Goal: Task Accomplishment & Management: Complete application form

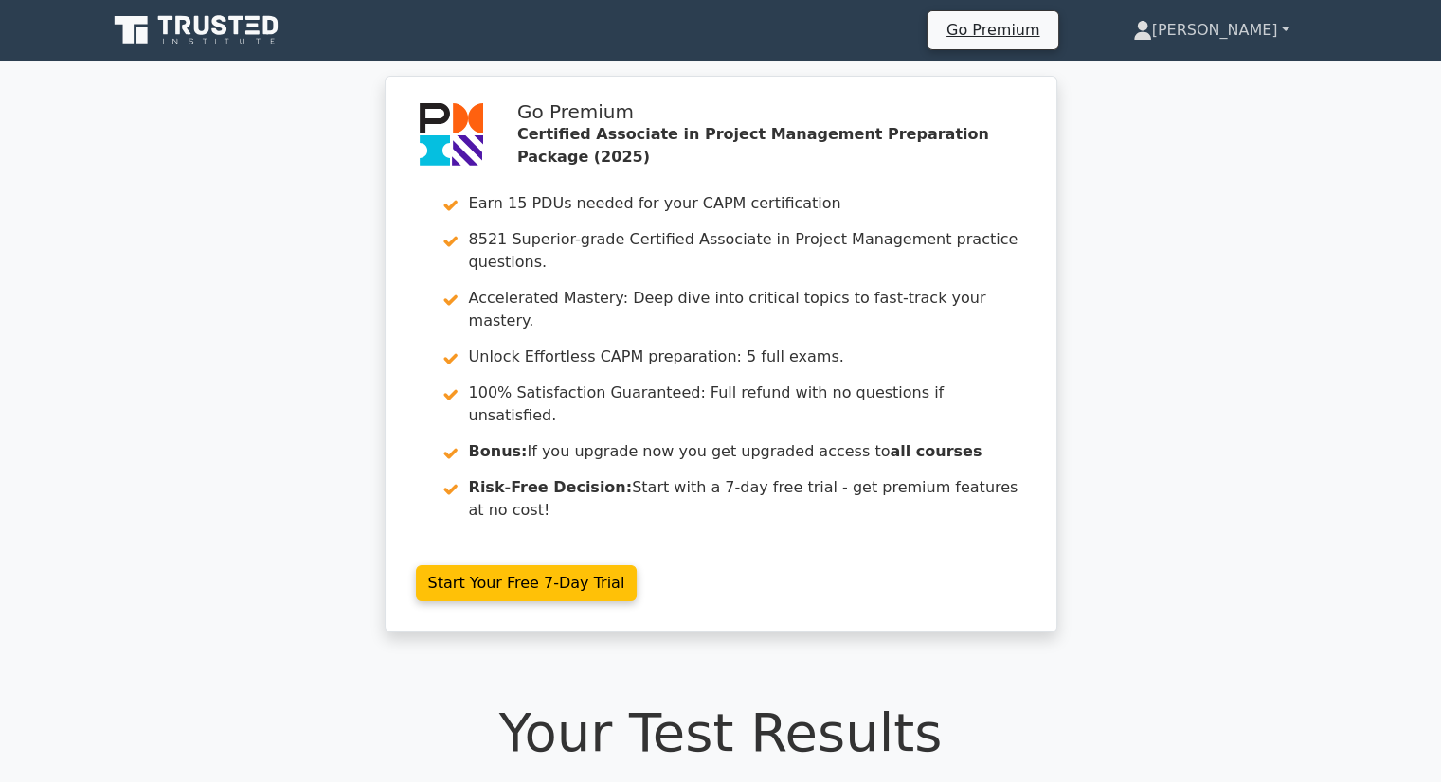
click at [1236, 22] on link "[PERSON_NAME]" at bounding box center [1211, 30] width 247 height 38
click at [1222, 74] on link "Profile" at bounding box center [1163, 75] width 150 height 30
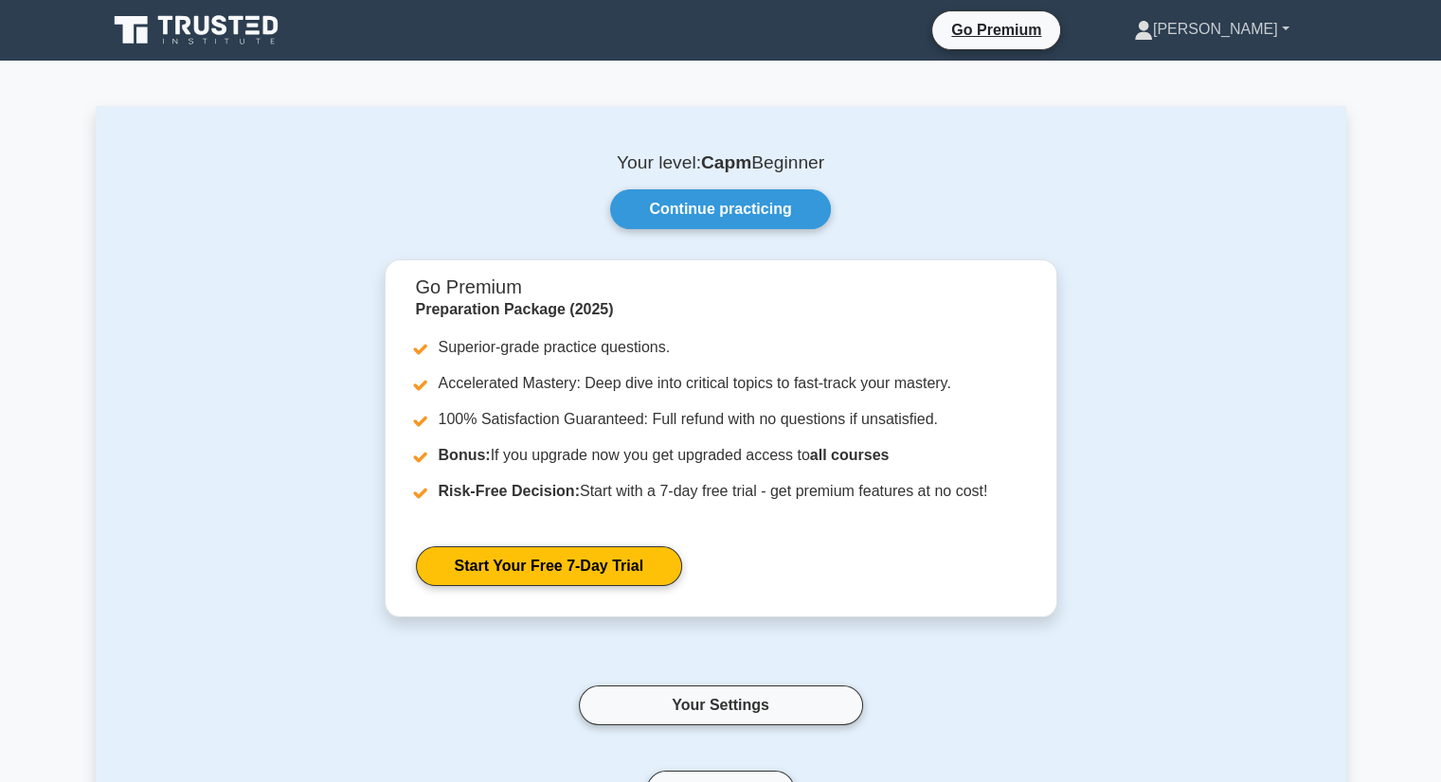
click at [1262, 33] on link "[PERSON_NAME]" at bounding box center [1211, 29] width 246 height 38
click at [1217, 106] on link "Settings" at bounding box center [1164, 104] width 150 height 30
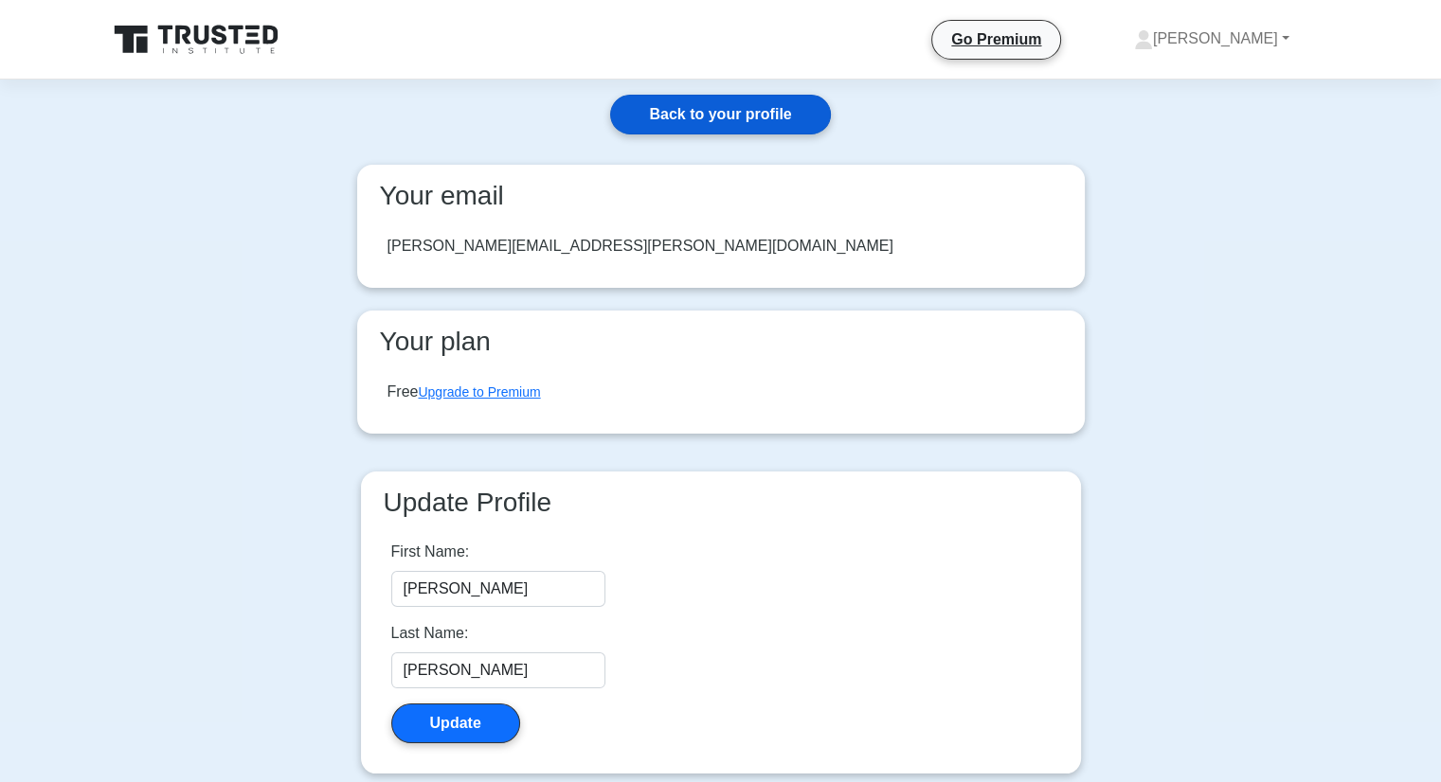
click at [701, 113] on link "Back to your profile" at bounding box center [720, 115] width 220 height 40
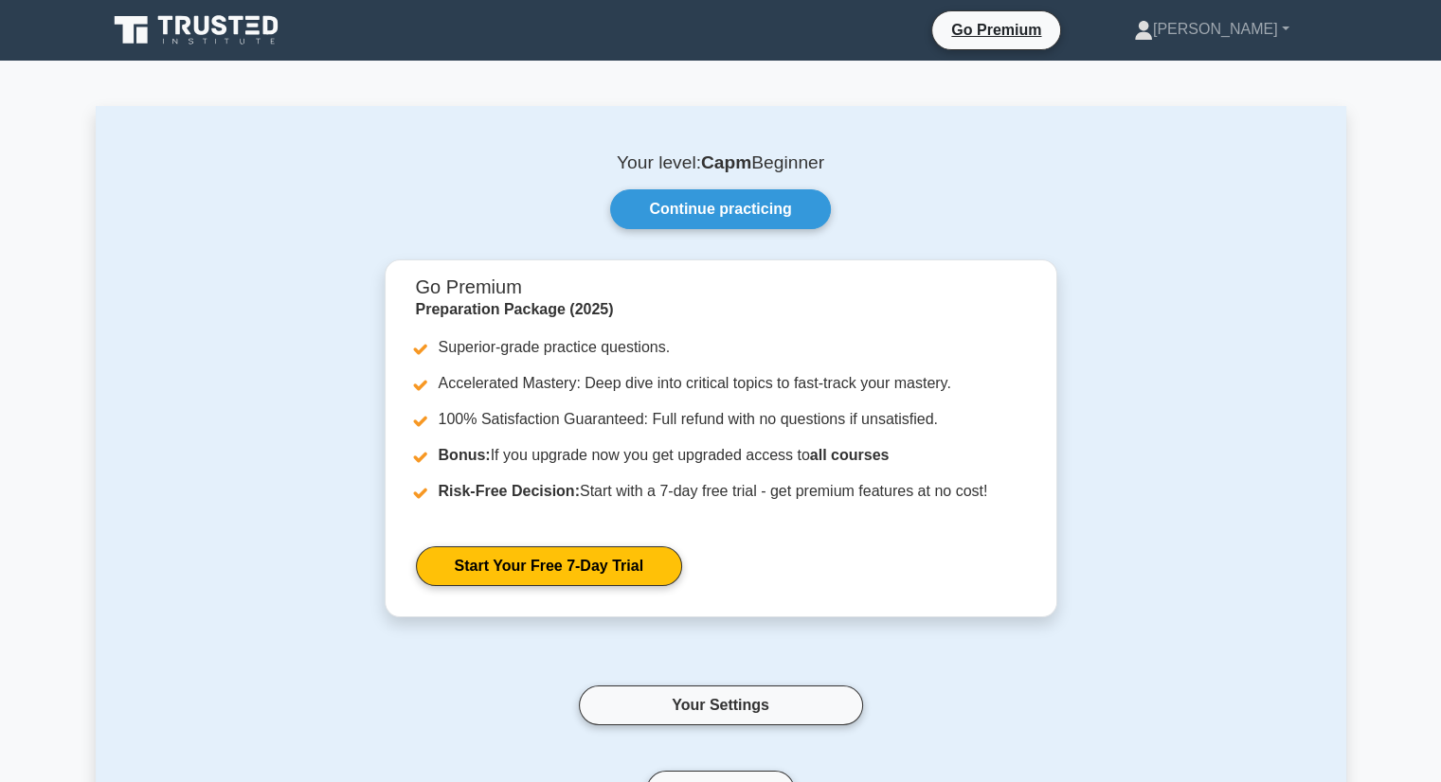
click at [1374, 69] on main "Your level: Capm Beginner Continue practicing Go Premium Preparation Package (2…" at bounding box center [720, 515] width 1441 height 909
click at [1247, 25] on link "[PERSON_NAME]" at bounding box center [1211, 29] width 246 height 38
click at [1212, 99] on link "Settings" at bounding box center [1164, 104] width 150 height 30
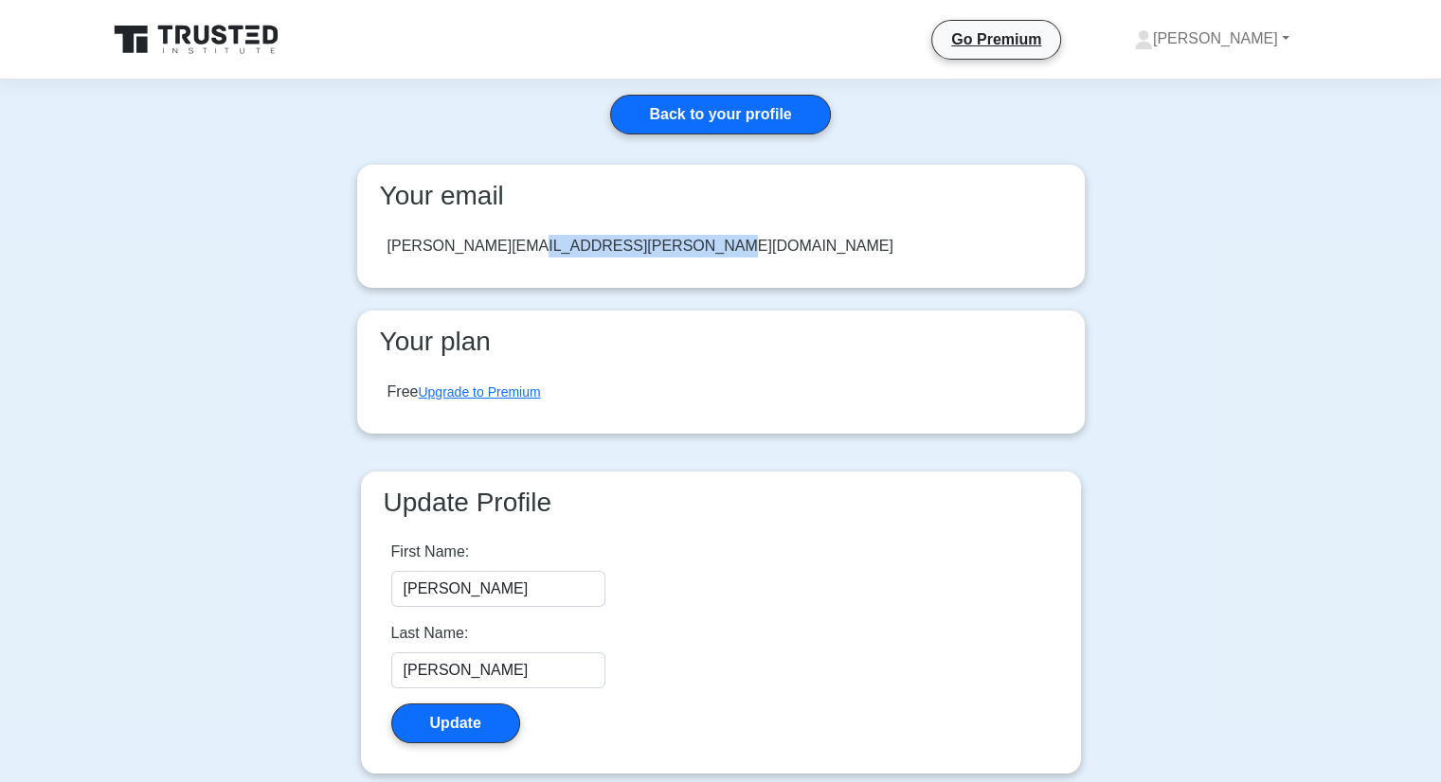
drag, startPoint x: 553, startPoint y: 246, endPoint x: 365, endPoint y: 259, distance: 188.9
click at [365, 259] on div "Your email omar.omar@inspirejo.com" at bounding box center [721, 226] width 728 height 123
drag, startPoint x: 557, startPoint y: 244, endPoint x: 390, endPoint y: 262, distance: 167.7
click at [390, 262] on div "[PERSON_NAME][EMAIL_ADDRESS][PERSON_NAME][DOMAIN_NAME]" at bounding box center [720, 246] width 697 height 53
click at [1288, 35] on link "[PERSON_NAME]" at bounding box center [1211, 39] width 246 height 38
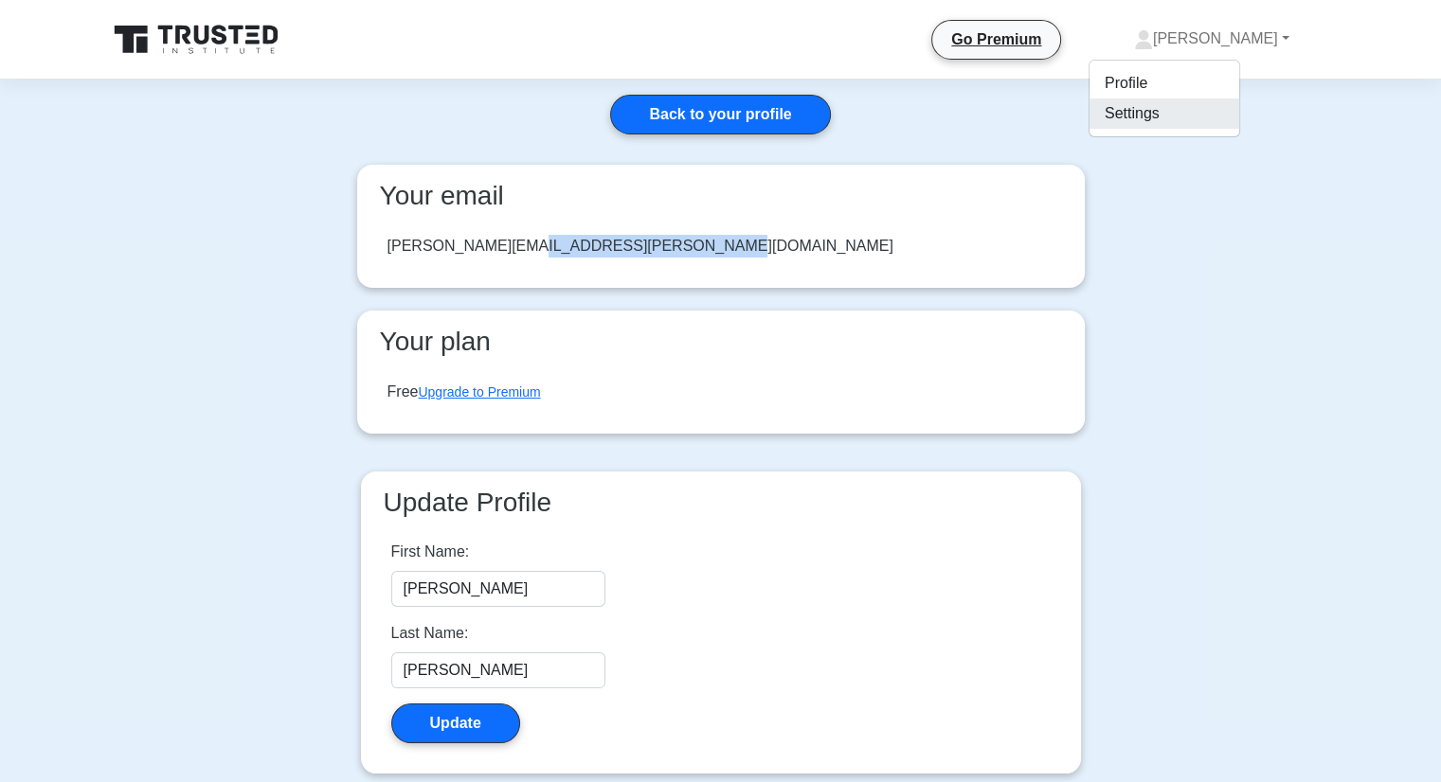
click at [1212, 104] on link "Settings" at bounding box center [1164, 114] width 150 height 30
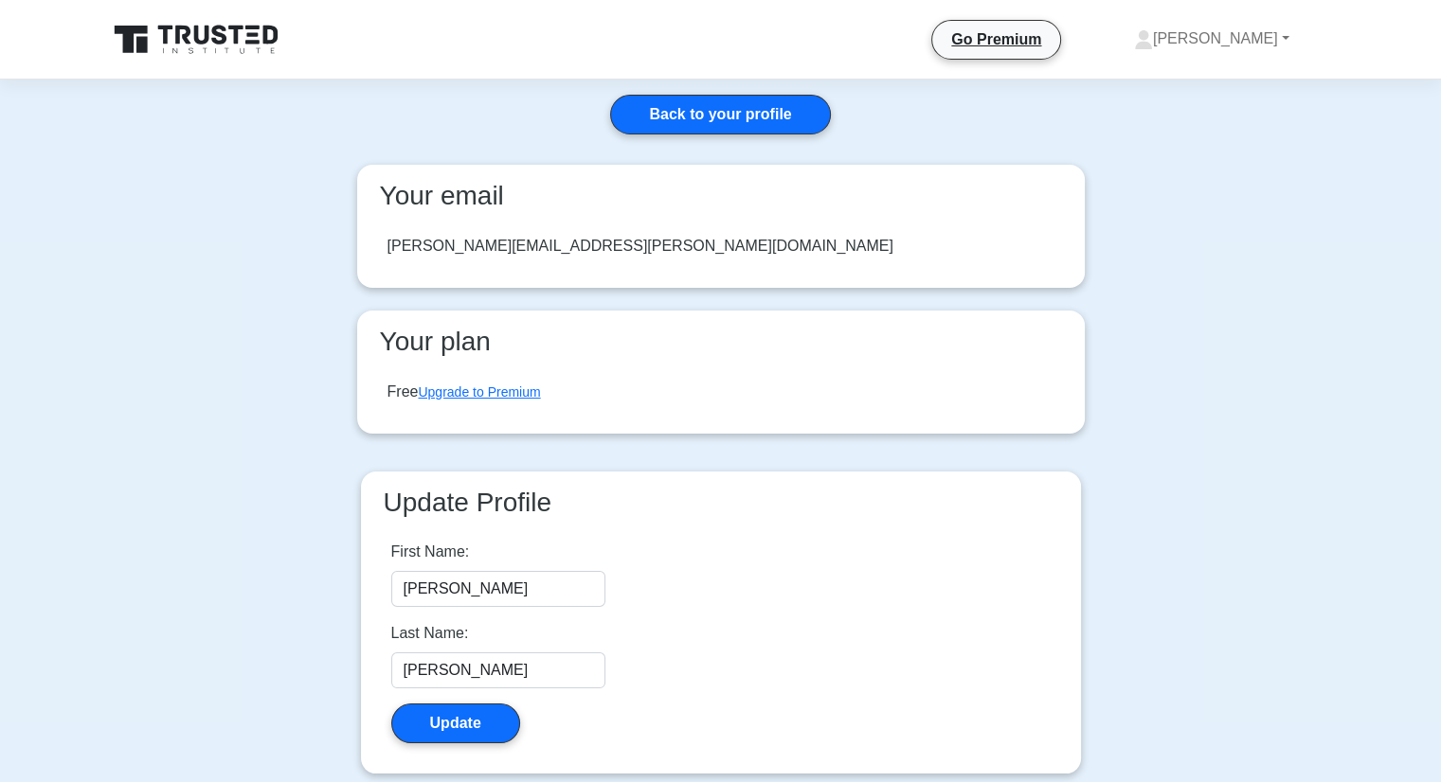
click at [546, 239] on div "omar.omar@inspirejo.com" at bounding box center [640, 246] width 506 height 23
click at [554, 243] on div "omar.omar@inspirejo.com" at bounding box center [640, 246] width 506 height 23
click at [746, 103] on link "Back to your profile" at bounding box center [720, 115] width 220 height 40
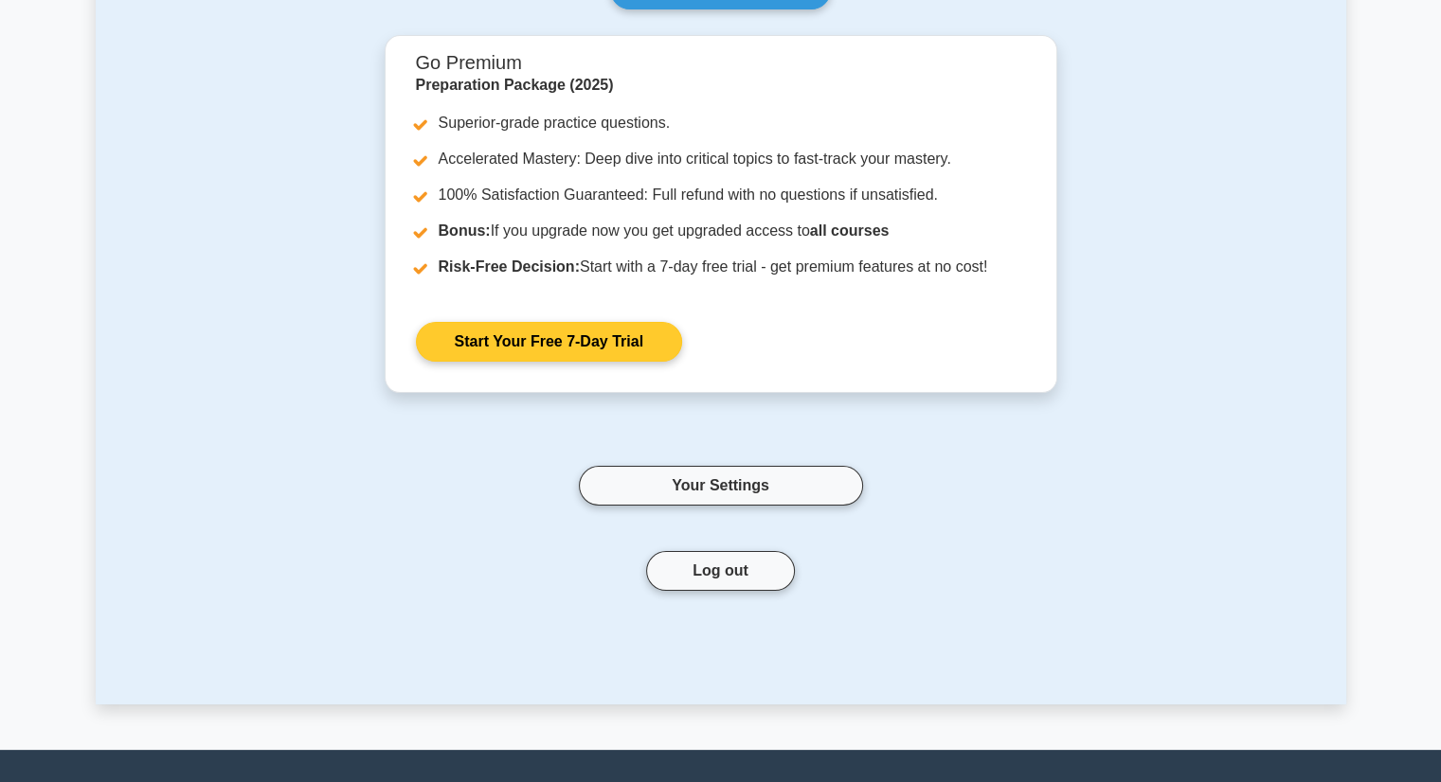
scroll to position [284, 0]
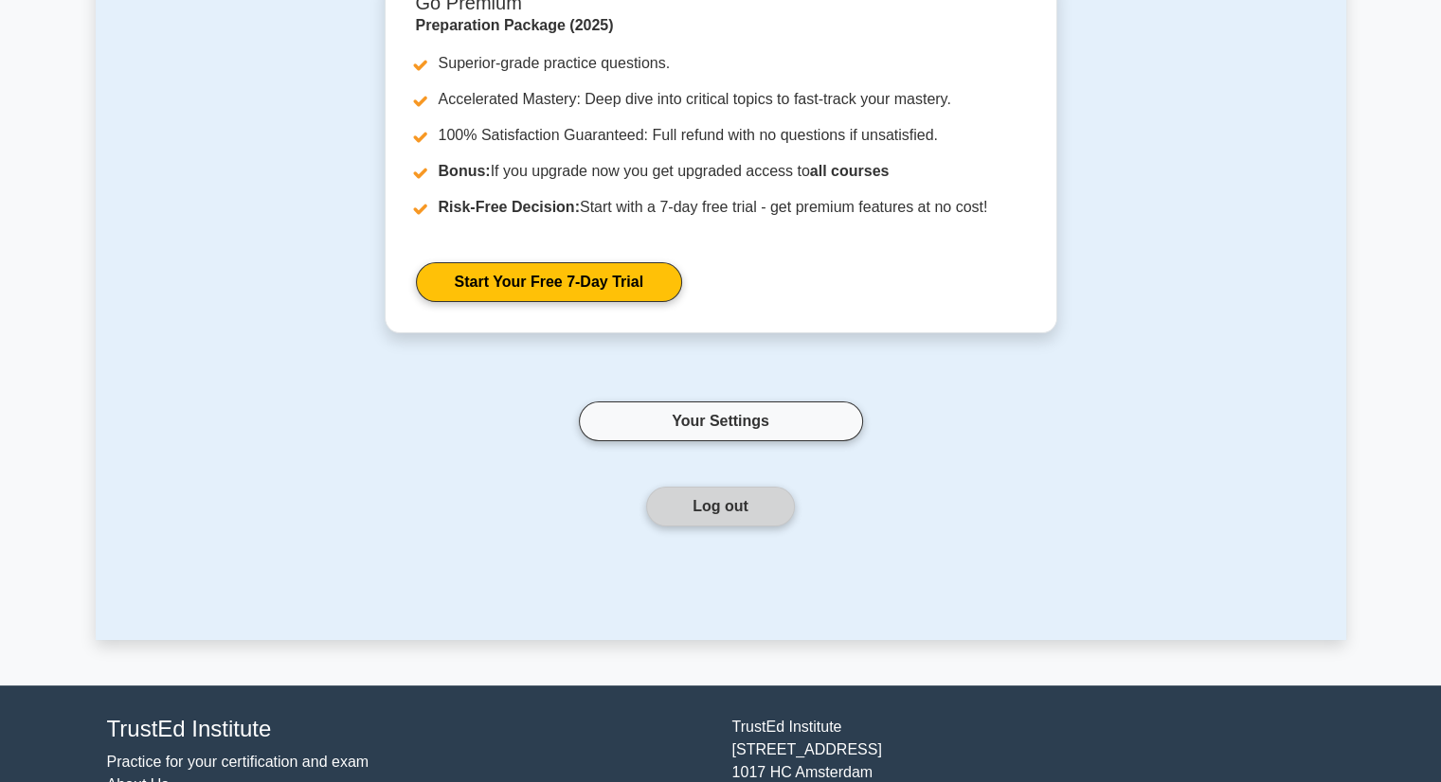
click at [729, 519] on button "Log out" at bounding box center [720, 507] width 149 height 40
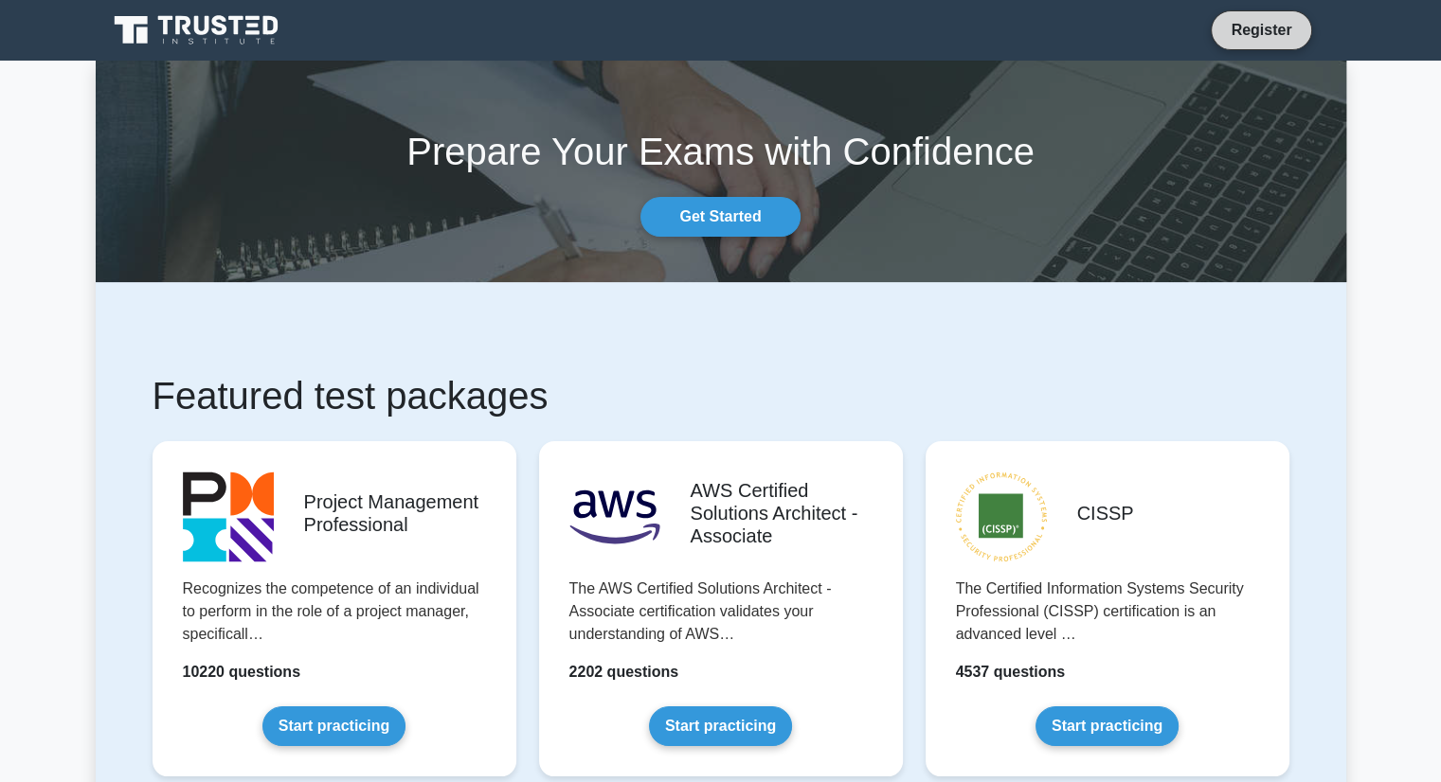
click at [1227, 26] on link "Register" at bounding box center [1260, 30] width 83 height 24
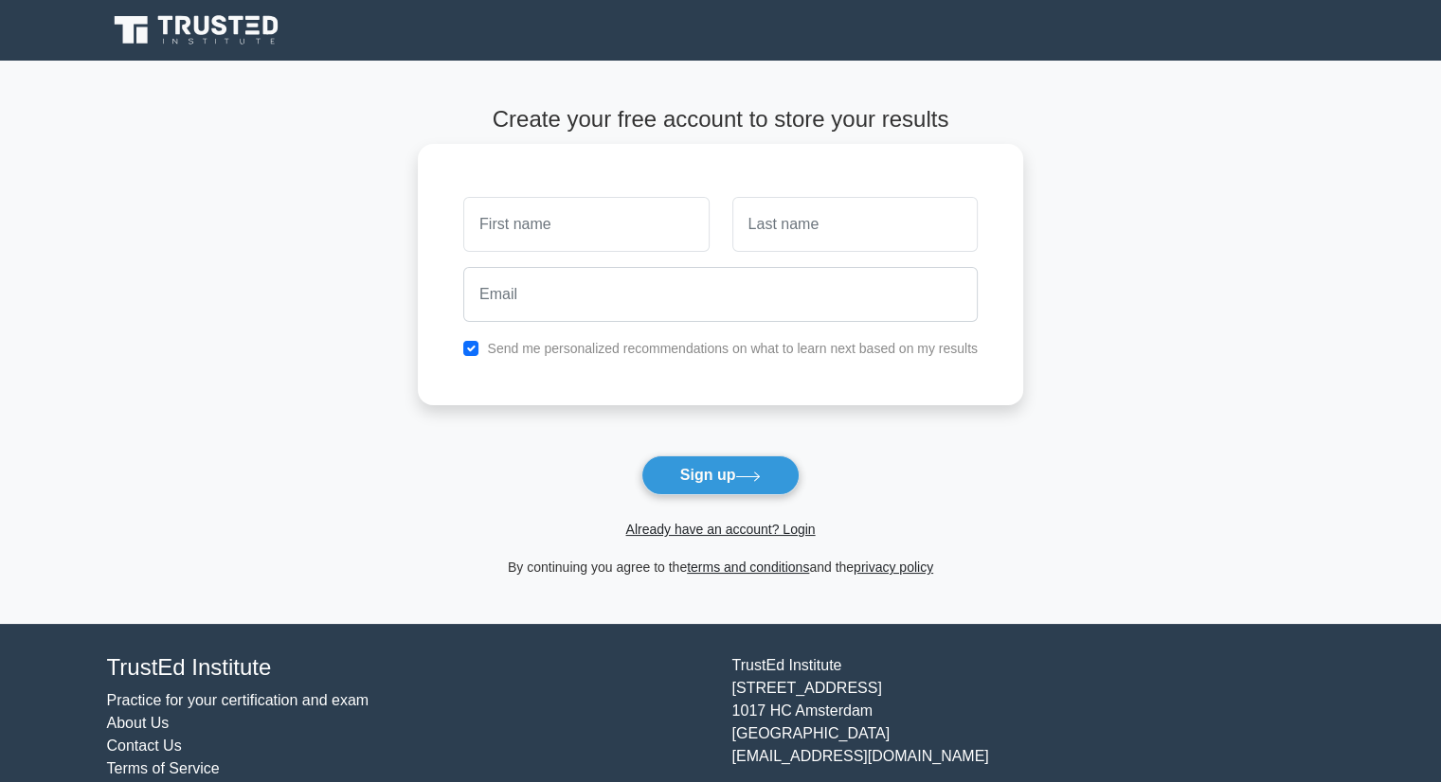
click at [548, 250] on input "text" at bounding box center [585, 224] width 245 height 55
type input "omar"
click at [797, 229] on input "text" at bounding box center [854, 224] width 245 height 55
type input "omar"
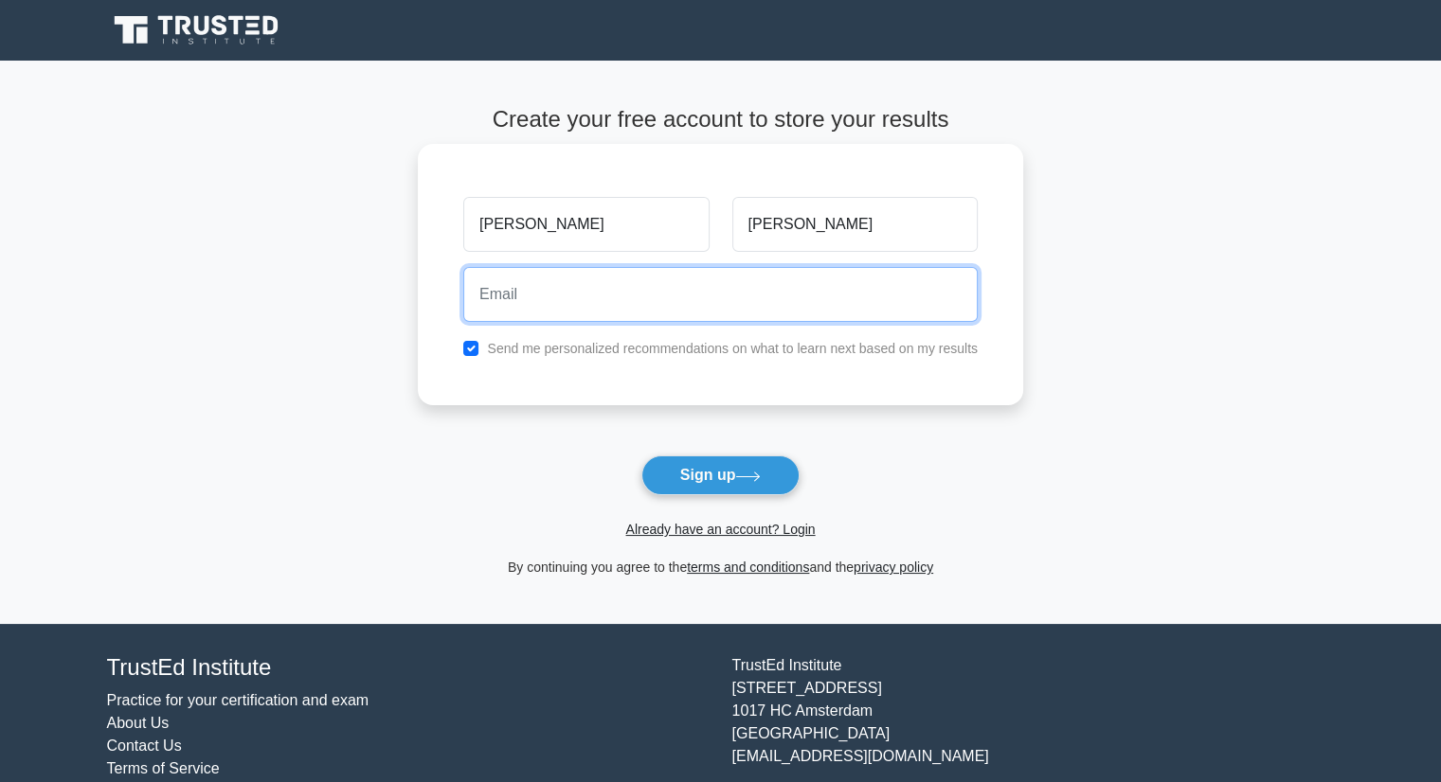
click at [666, 315] on input "email" at bounding box center [720, 294] width 514 height 55
type input "a"
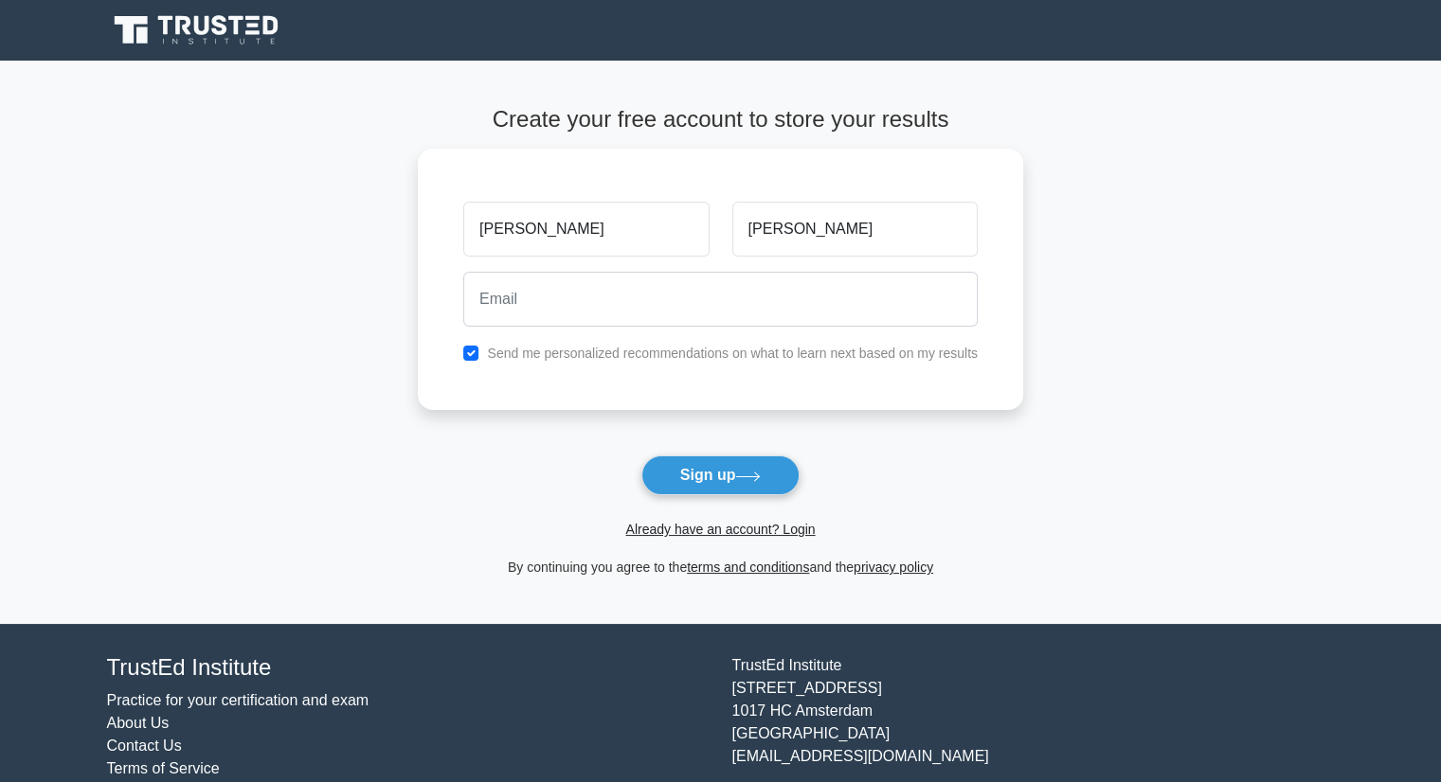
drag, startPoint x: 1196, startPoint y: 298, endPoint x: 1184, endPoint y: 293, distance: 12.7
click at [1193, 297] on main "Create your free account to store your results omar omar Send me personalized r…" at bounding box center [720, 343] width 1441 height 564
drag, startPoint x: 822, startPoint y: 240, endPoint x: 820, endPoint y: 228, distance: 11.5
click at [822, 240] on input "omar" at bounding box center [854, 224] width 245 height 55
drag, startPoint x: 826, startPoint y: 221, endPoint x: 666, endPoint y: 231, distance: 160.4
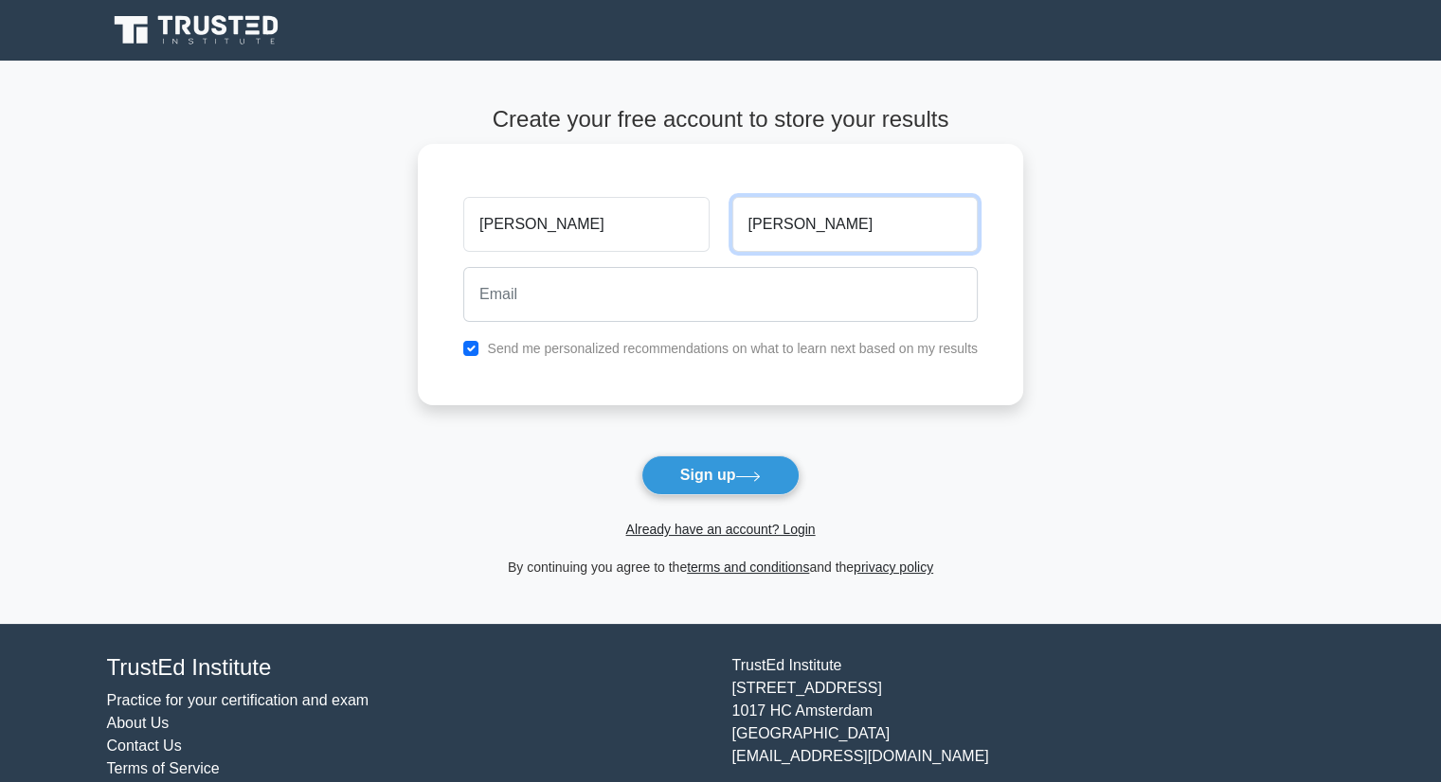
click at [671, 231] on div "omar omar" at bounding box center [720, 224] width 537 height 70
click at [750, 295] on input "email" at bounding box center [720, 294] width 514 height 55
click at [1101, 266] on main "Create your free account to store your results omar omar Send me personalized r…" at bounding box center [720, 343] width 1441 height 564
click at [472, 342] on input "checkbox" at bounding box center [470, 348] width 15 height 15
checkbox input "false"
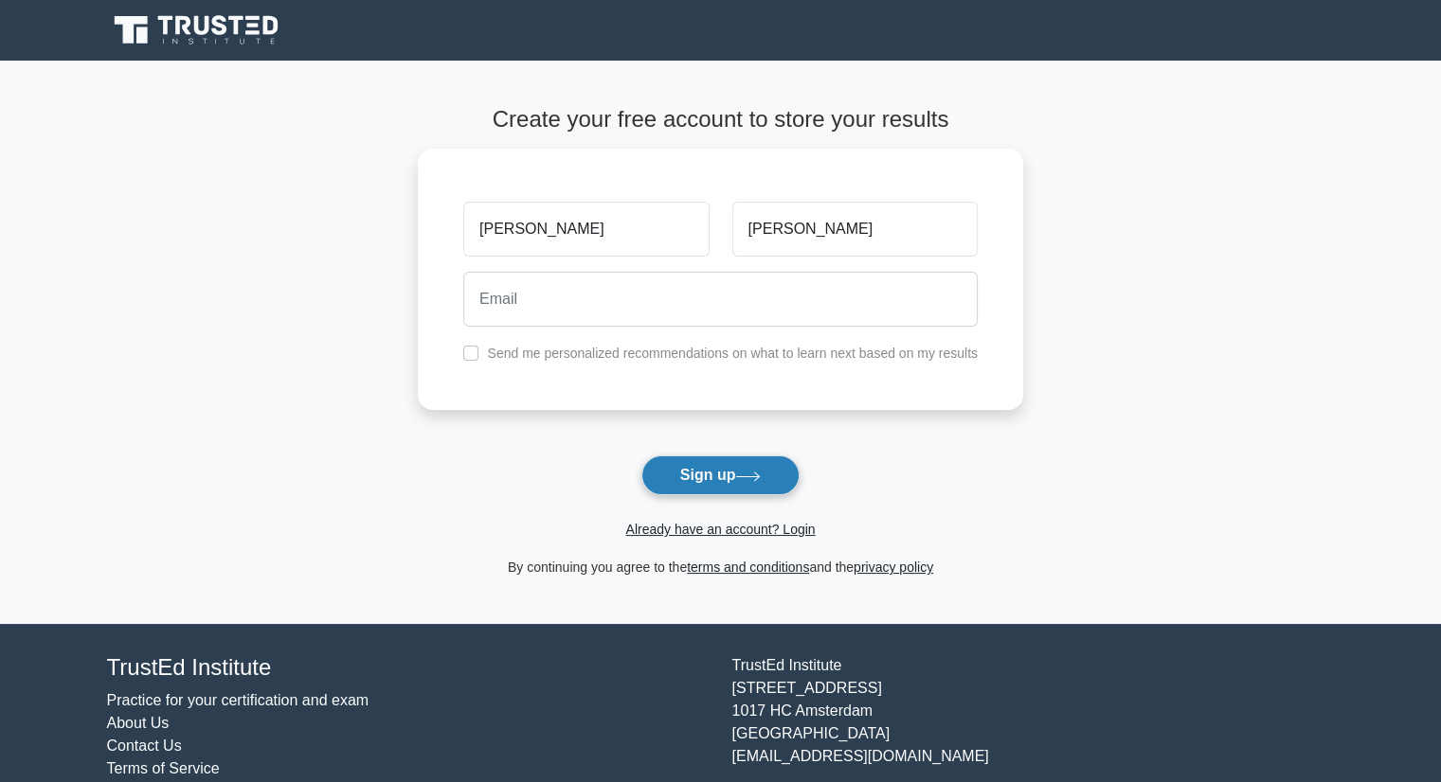
click at [739, 468] on button "Sign up" at bounding box center [720, 476] width 159 height 40
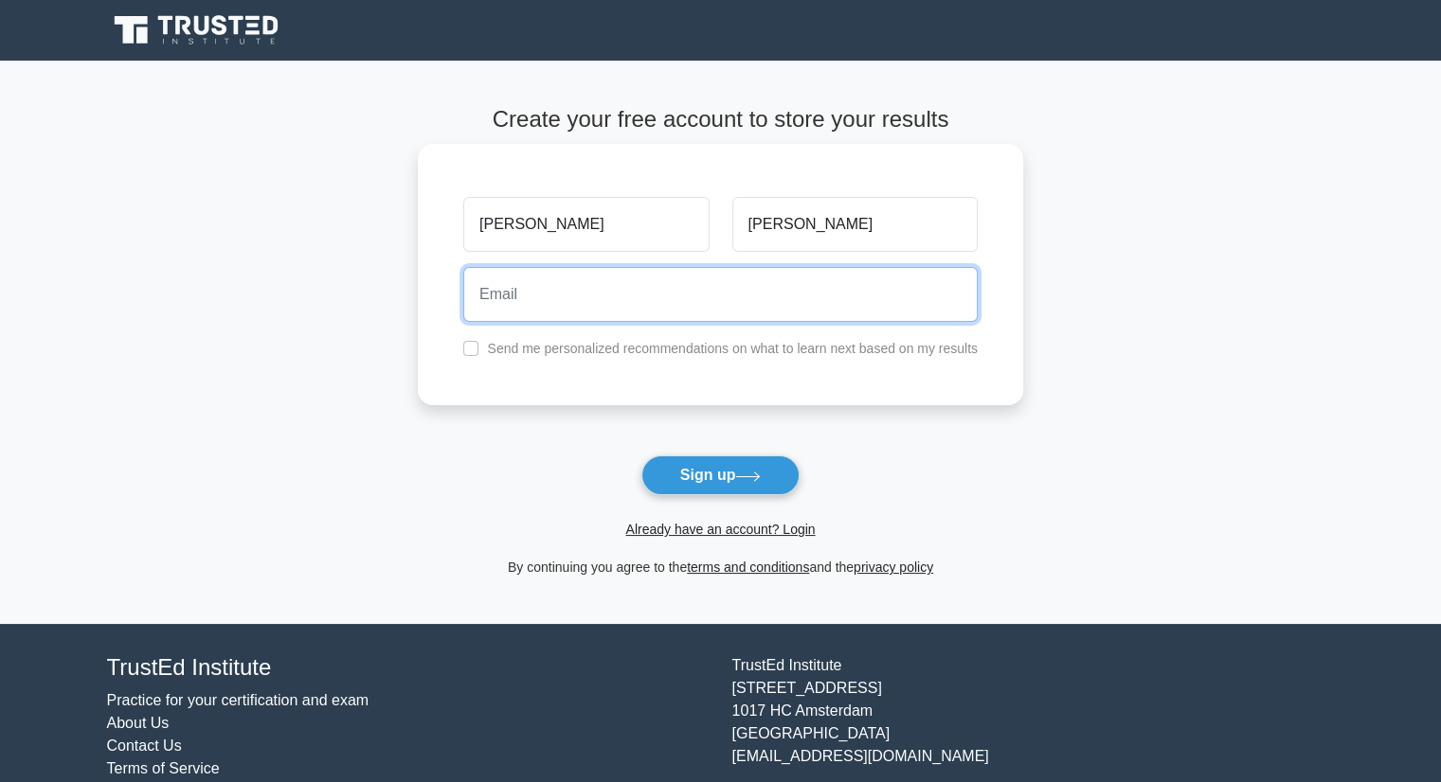
click at [671, 309] on input "email" at bounding box center [720, 294] width 514 height 55
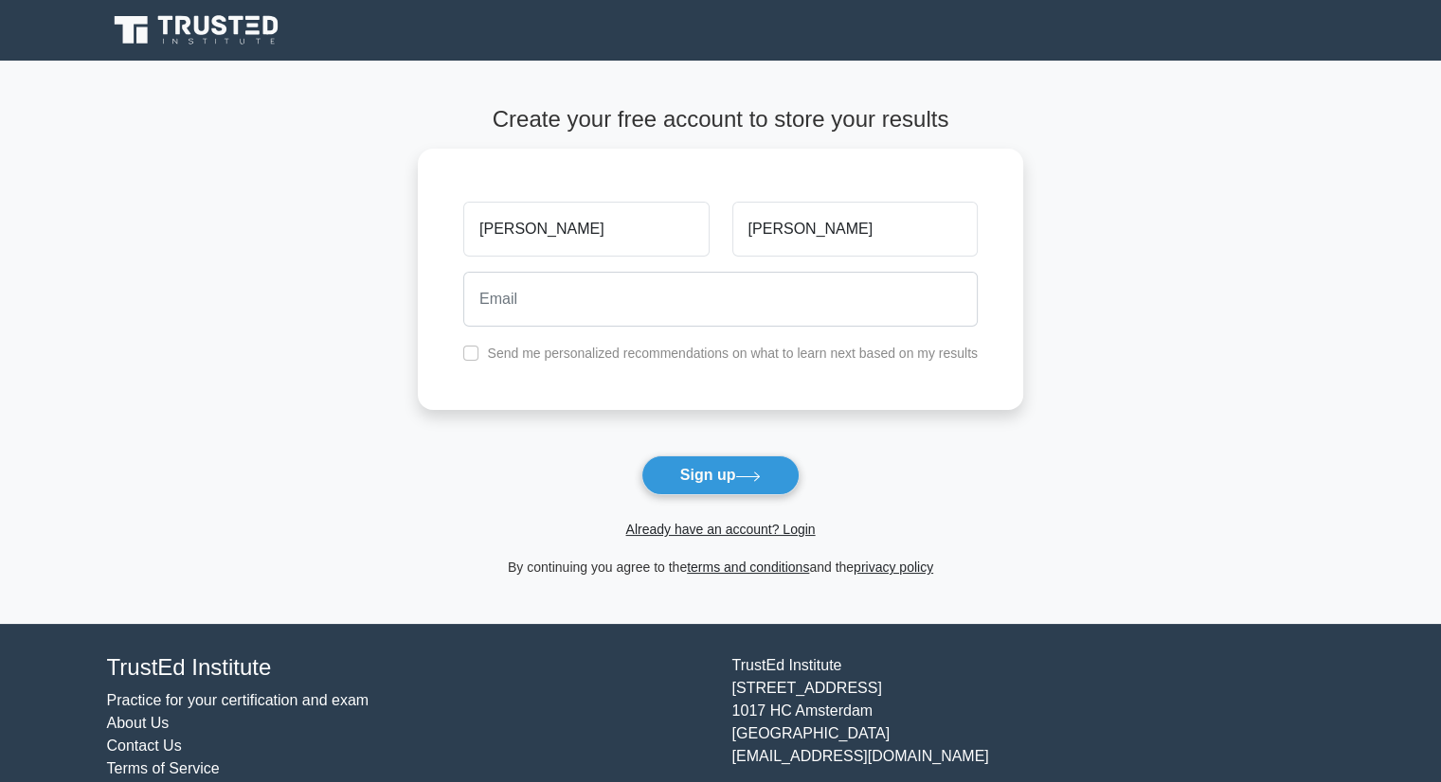
drag, startPoint x: 1079, startPoint y: 352, endPoint x: 1074, endPoint y: 344, distance: 9.8
click at [1079, 352] on main "Create your free account to store your results omar omar Send me personalized r…" at bounding box center [720, 343] width 1441 height 564
